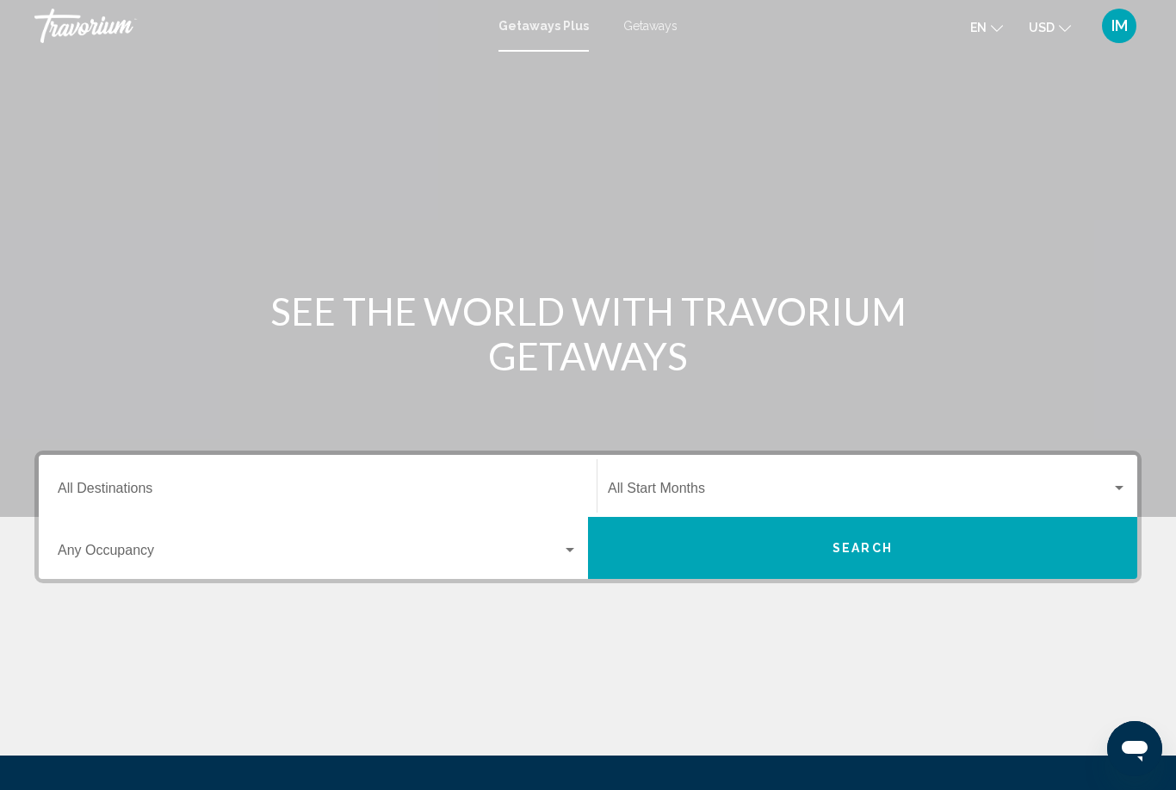
click at [481, 487] on input "Destination All Destinations" at bounding box center [318, 491] width 520 height 15
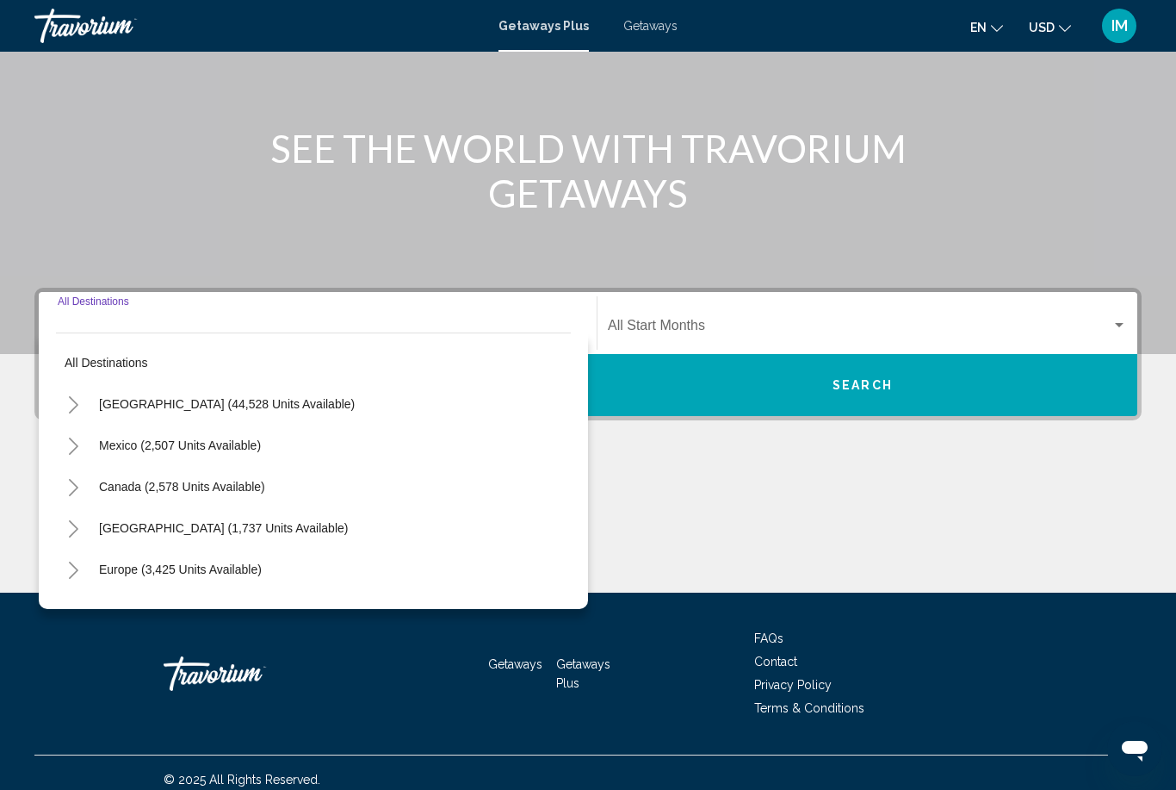
scroll to position [177, 0]
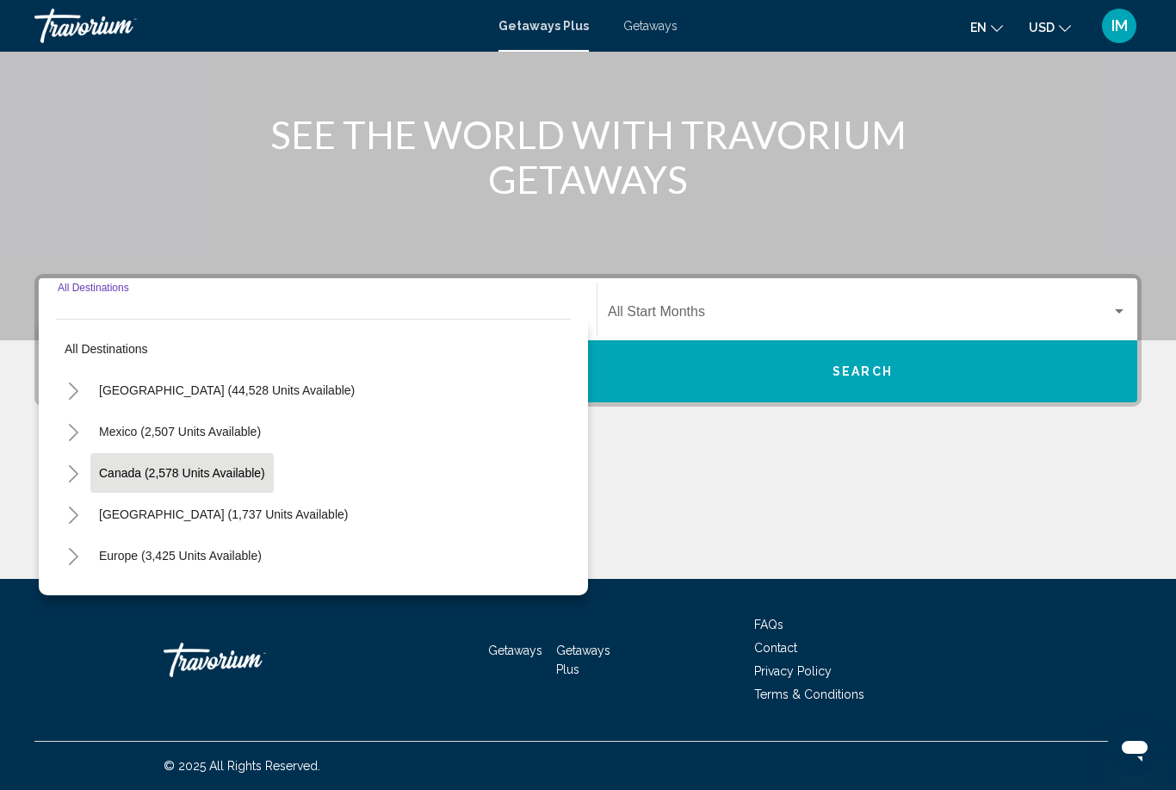
click at [117, 462] on button "Canada (2,578 units available)" at bounding box center [181, 473] width 183 height 40
type input "**********"
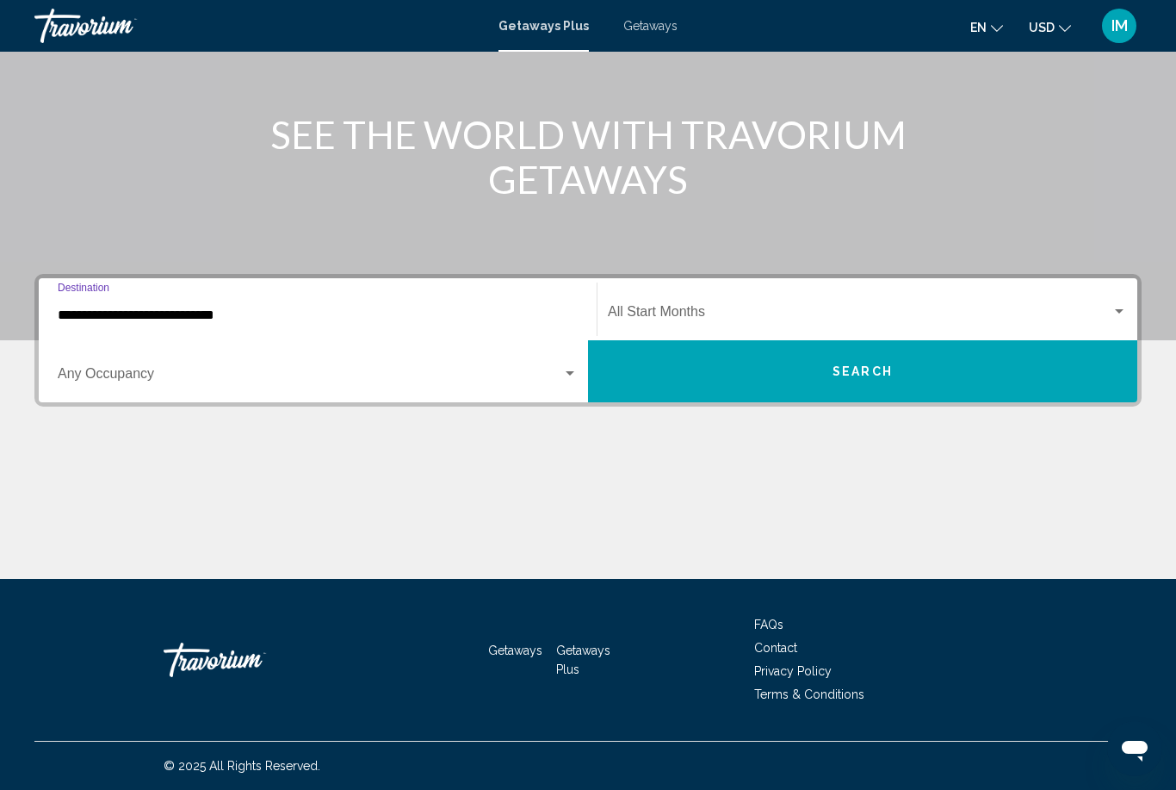
click at [978, 369] on button "Search" at bounding box center [862, 371] width 549 height 62
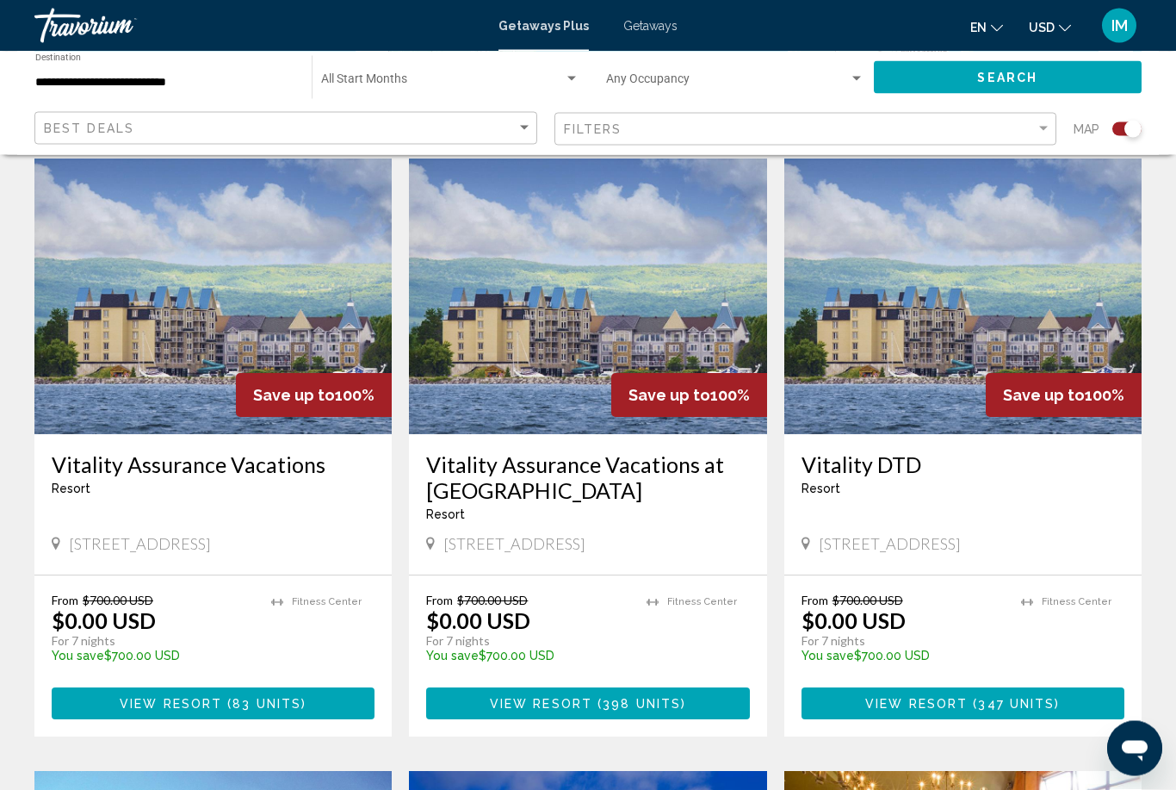
scroll to position [614, 0]
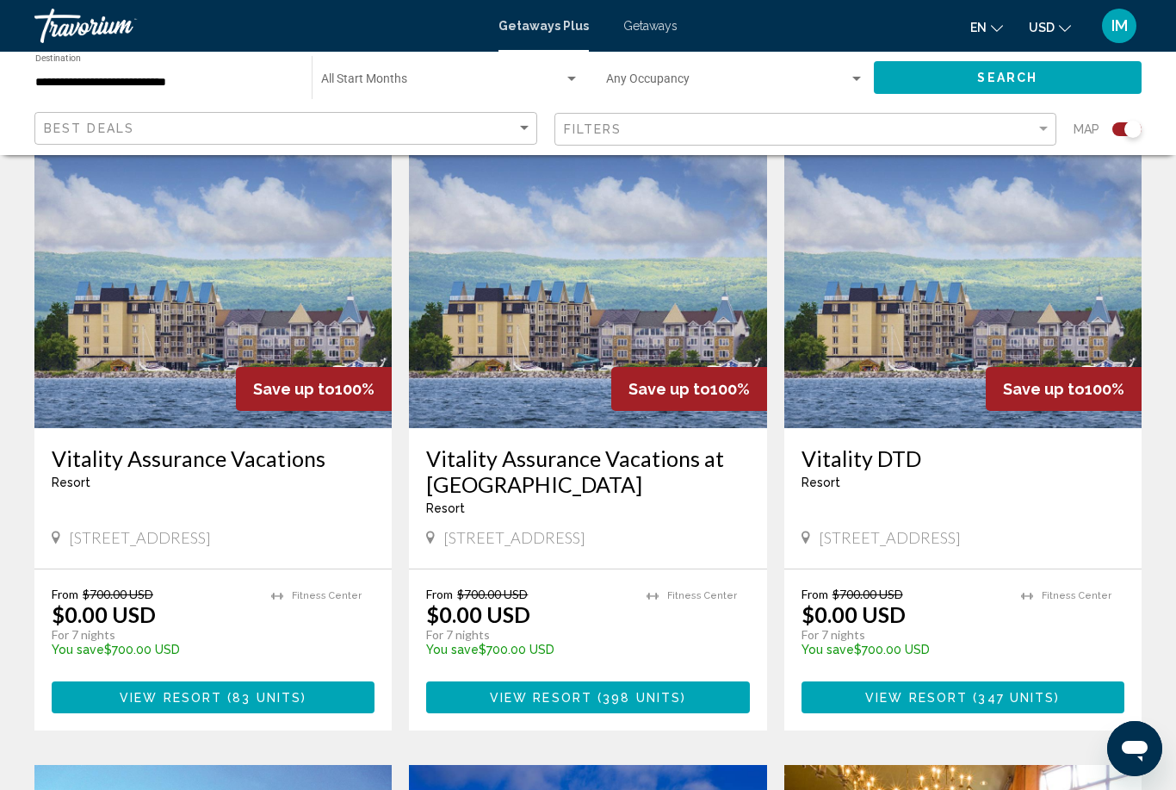
click at [124, 682] on button "View Resort ( 83 units )" at bounding box center [213, 697] width 323 height 32
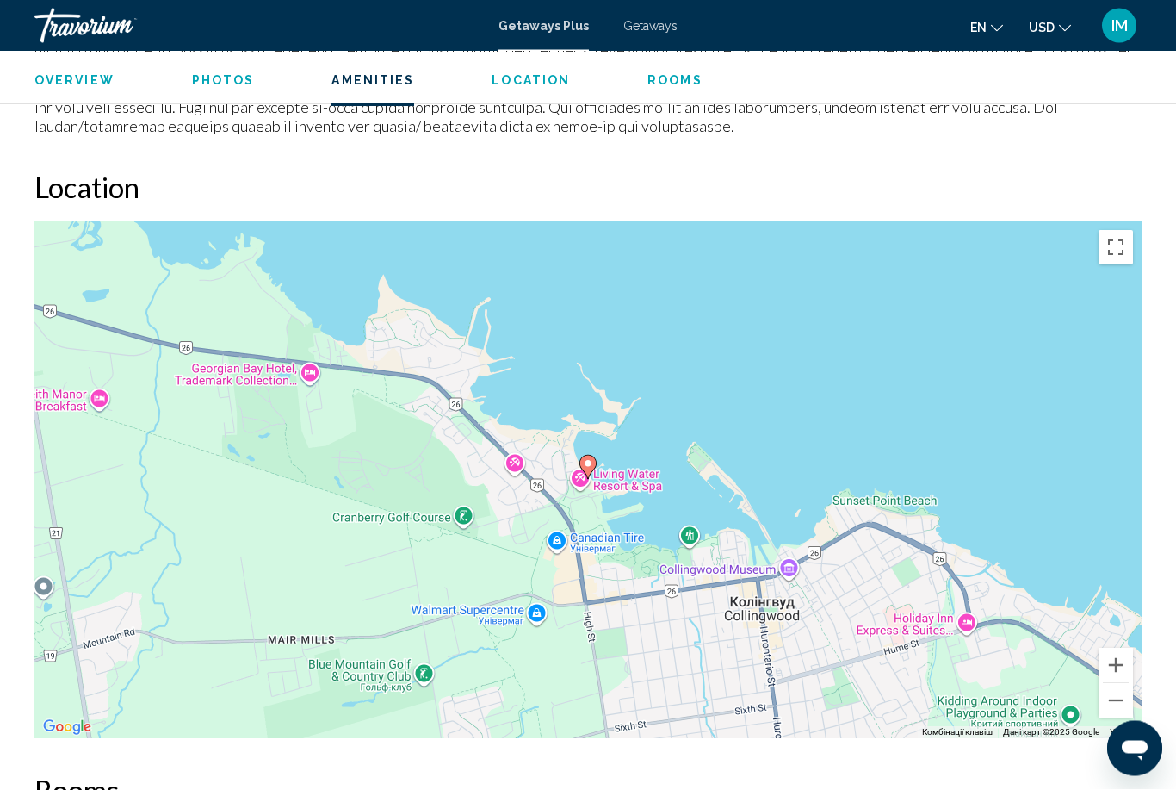
scroll to position [2213, 0]
click at [1126, 683] on button "Зменшити" at bounding box center [1116, 700] width 34 height 34
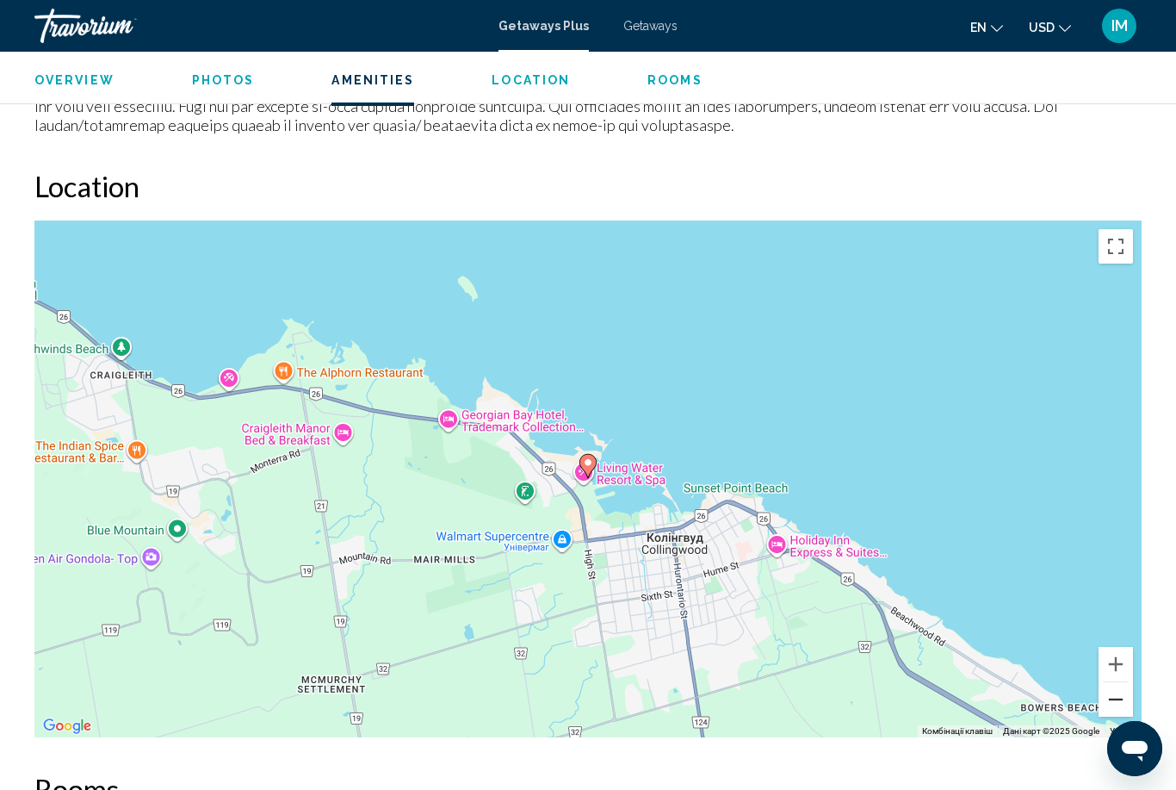
click at [1127, 682] on button "Зменшити" at bounding box center [1116, 699] width 34 height 34
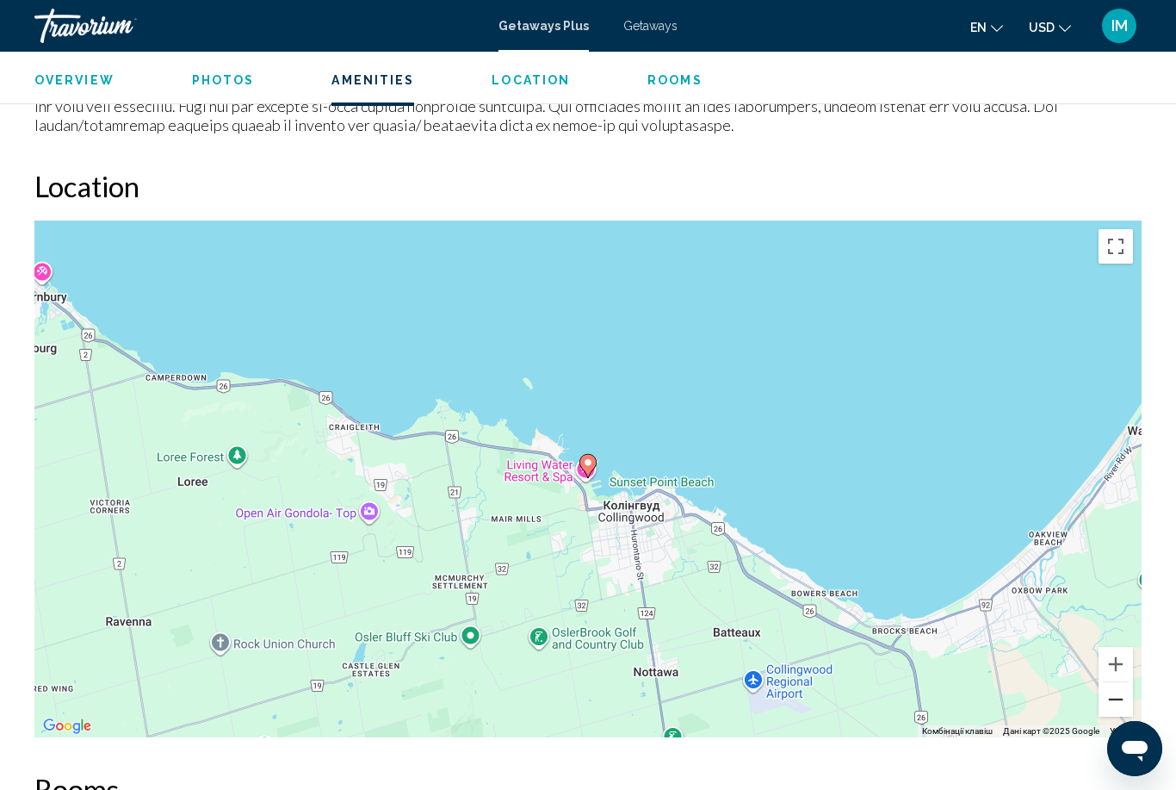
click at [1129, 682] on button "Зменшити" at bounding box center [1116, 699] width 34 height 34
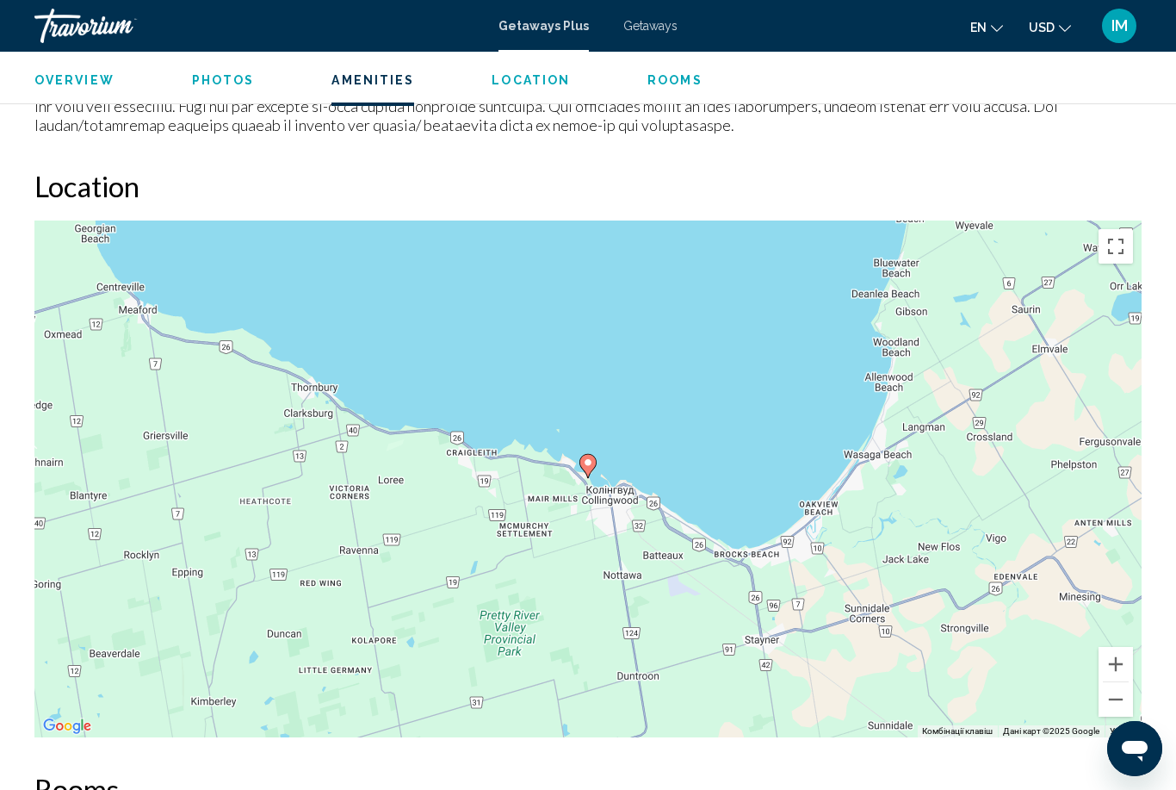
click at [1133, 658] on div "Увімкніть режим перетягування за допомогою клавіатури, натиснувши Alt + Enter. …" at bounding box center [587, 478] width 1107 height 517
click at [1131, 682] on button "Зменшити" at bounding box center [1116, 699] width 34 height 34
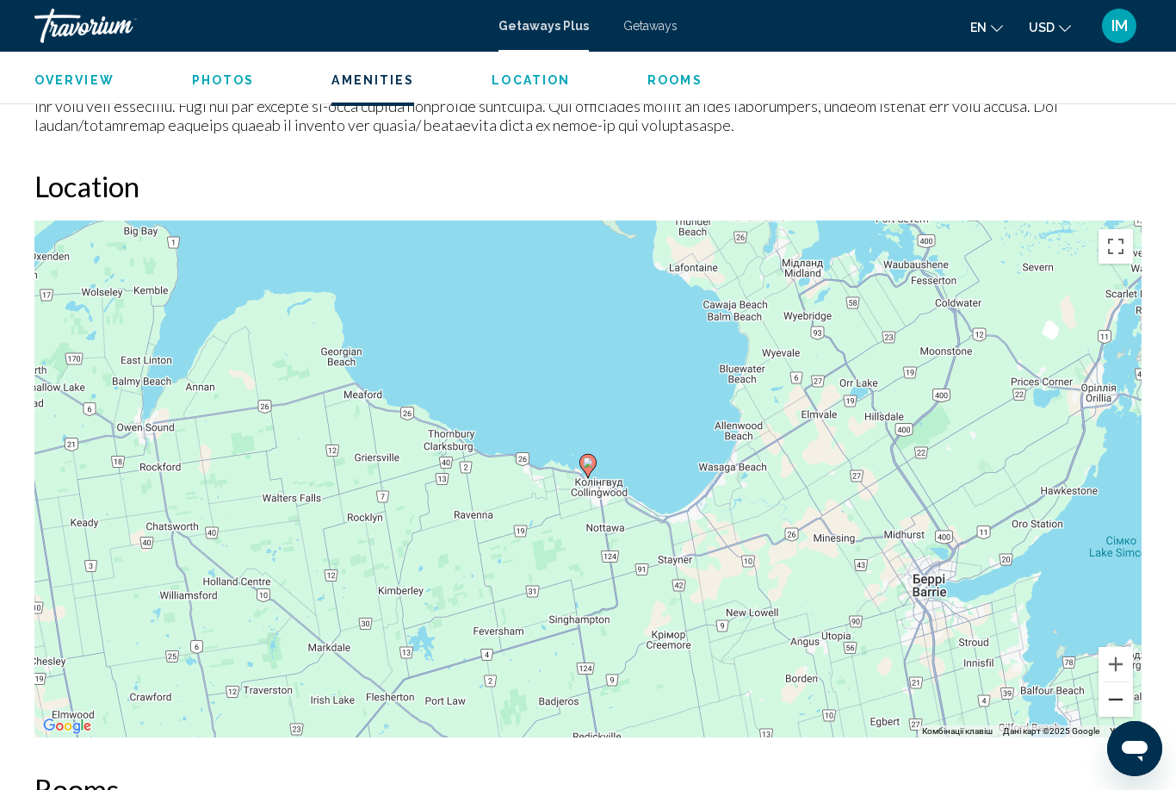
click at [1128, 682] on button "Зменшити" at bounding box center [1116, 699] width 34 height 34
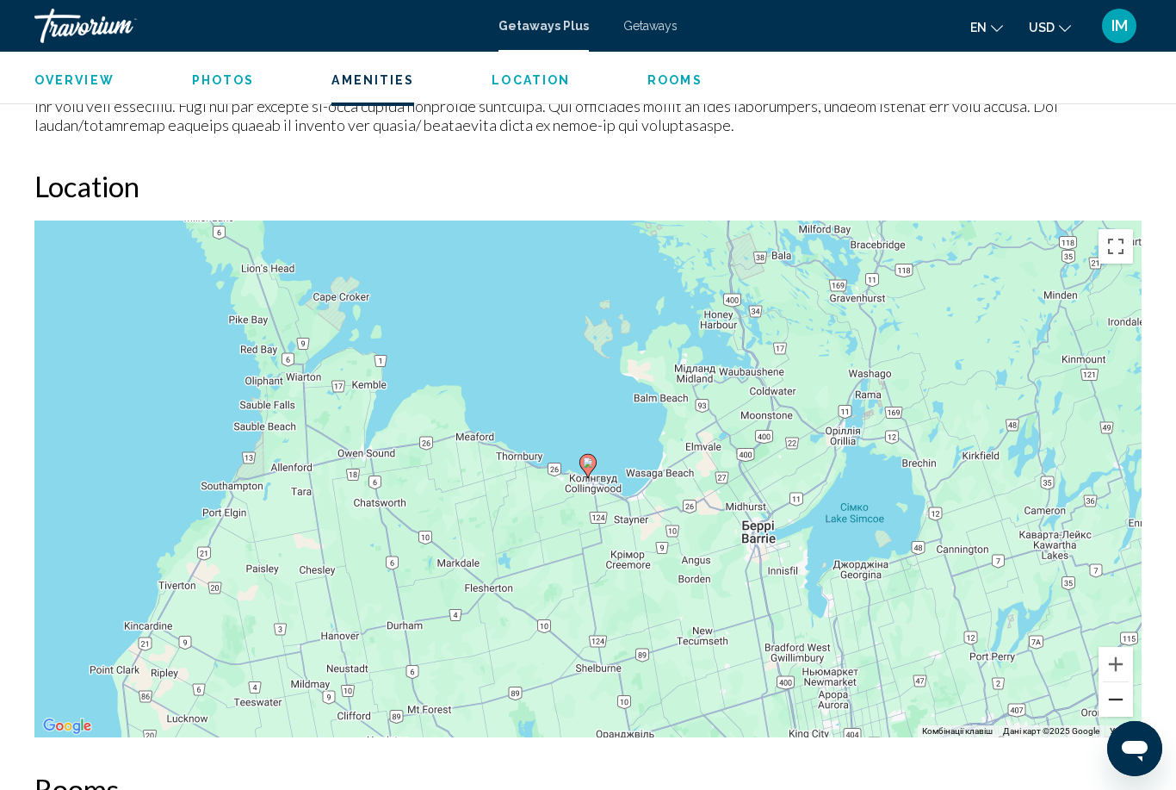
click at [1128, 682] on button "Зменшити" at bounding box center [1116, 699] width 34 height 34
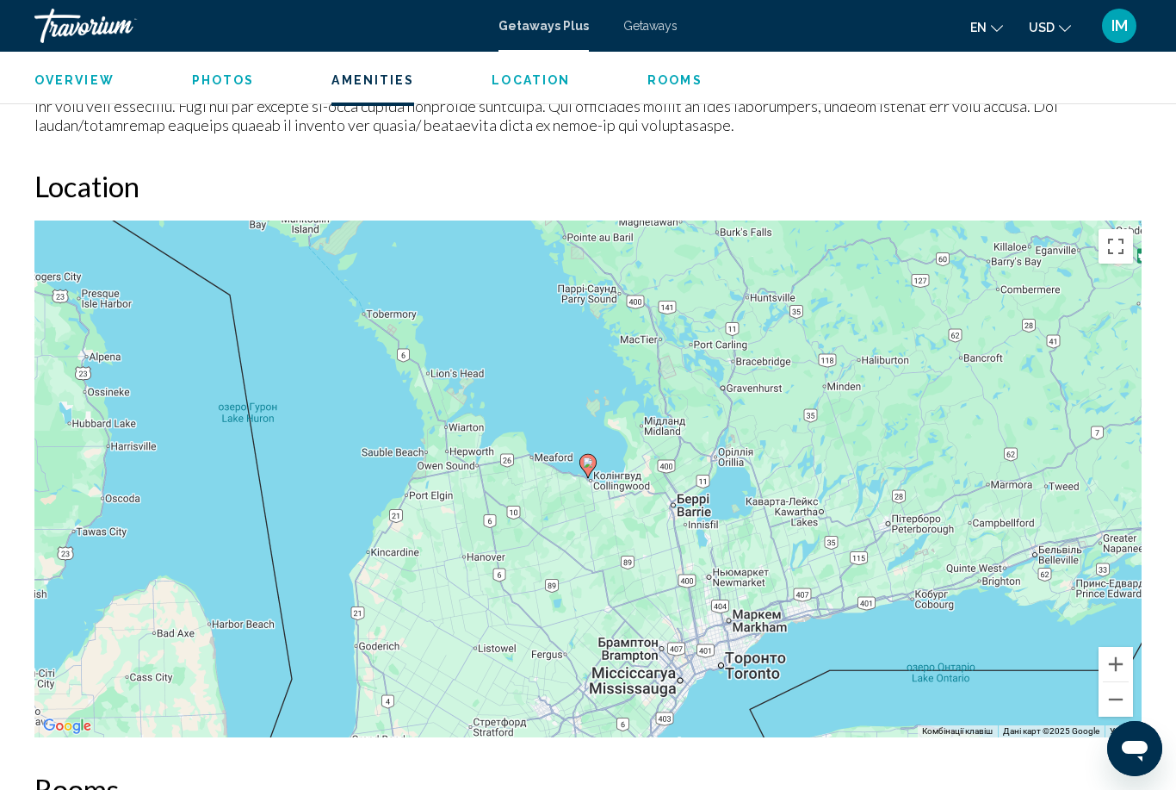
click at [1139, 672] on div "Увімкніть режим перетягування за допомогою клавіатури, натиснувши Alt + Enter. …" at bounding box center [587, 478] width 1107 height 517
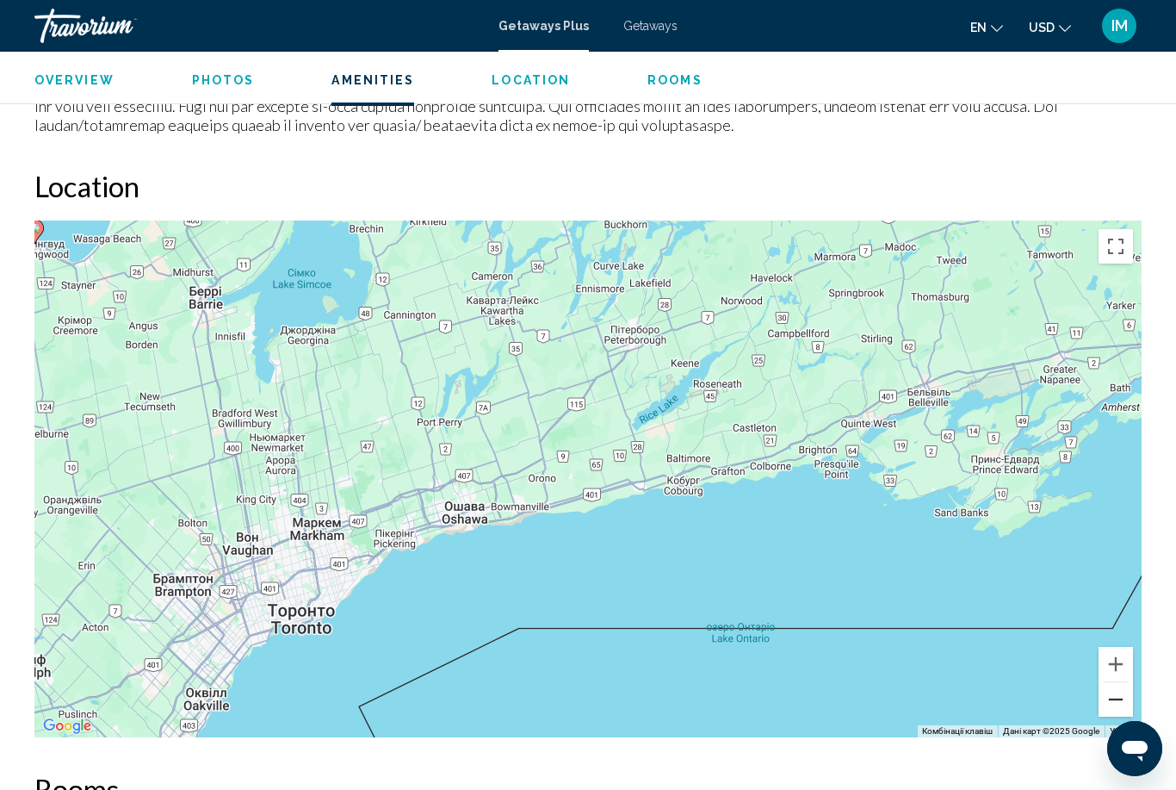
click at [1128, 682] on button "Зменшити" at bounding box center [1116, 699] width 34 height 34
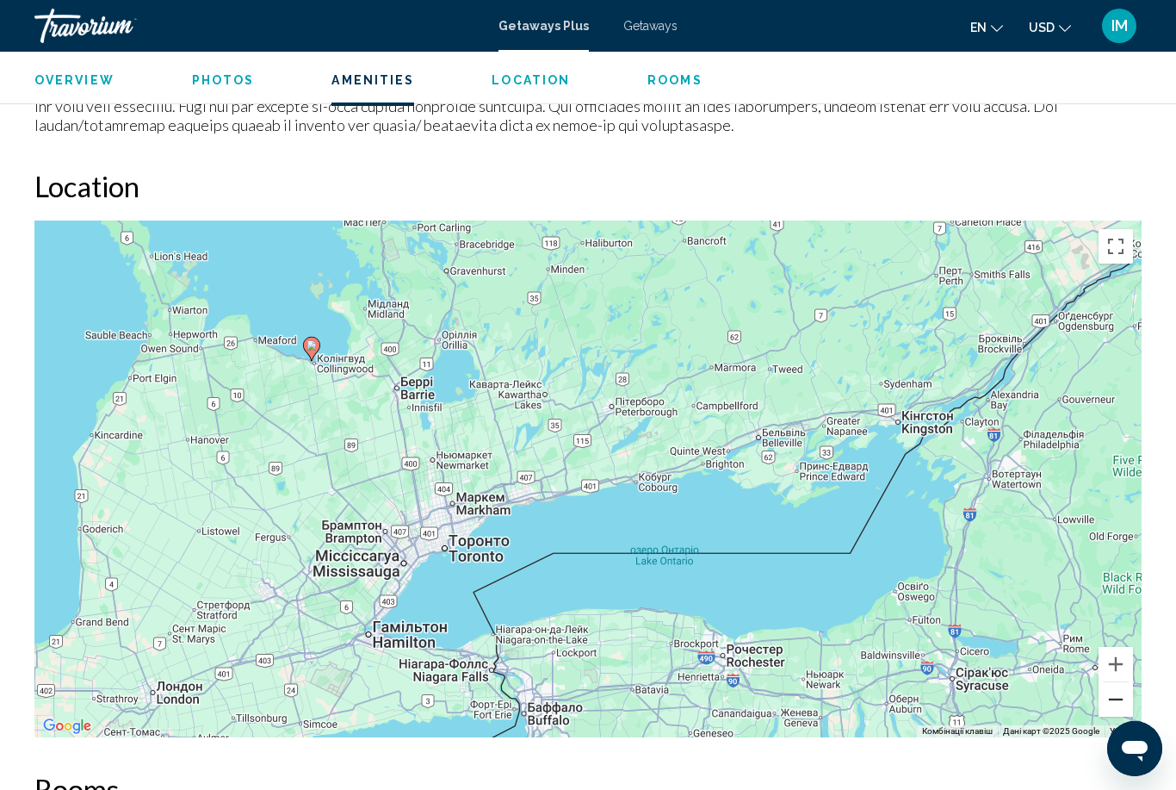
click at [1124, 682] on button "Зменшити" at bounding box center [1116, 699] width 34 height 34
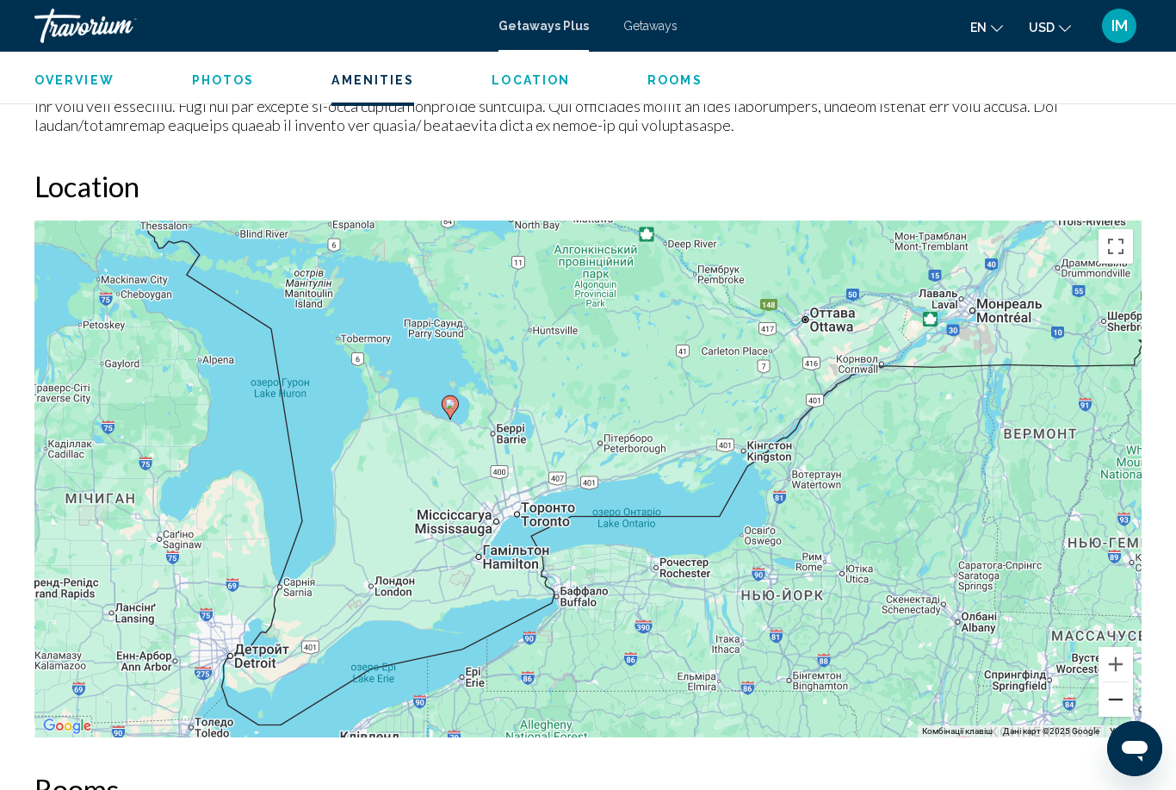
click at [1126, 682] on button "Зменшити" at bounding box center [1116, 699] width 34 height 34
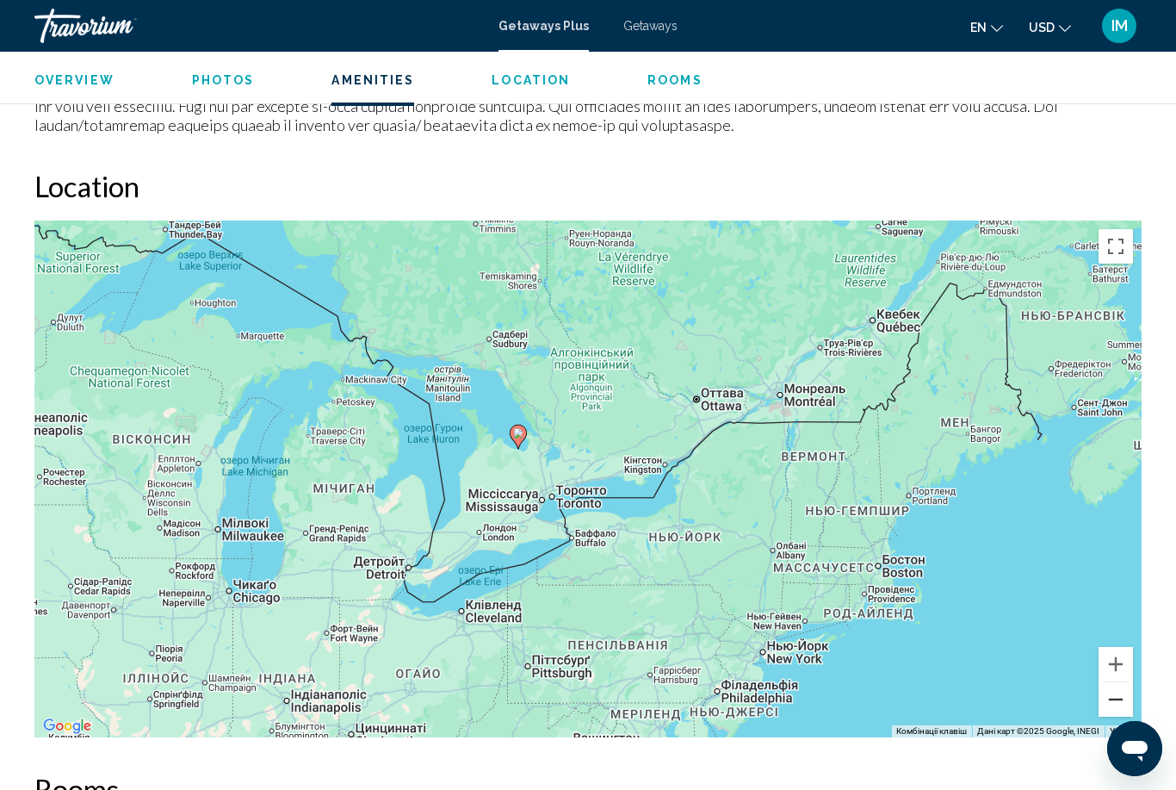
click at [1126, 682] on button "Зменшити" at bounding box center [1116, 699] width 34 height 34
